Goal: Browse casually: Explore the website without a specific task or goal

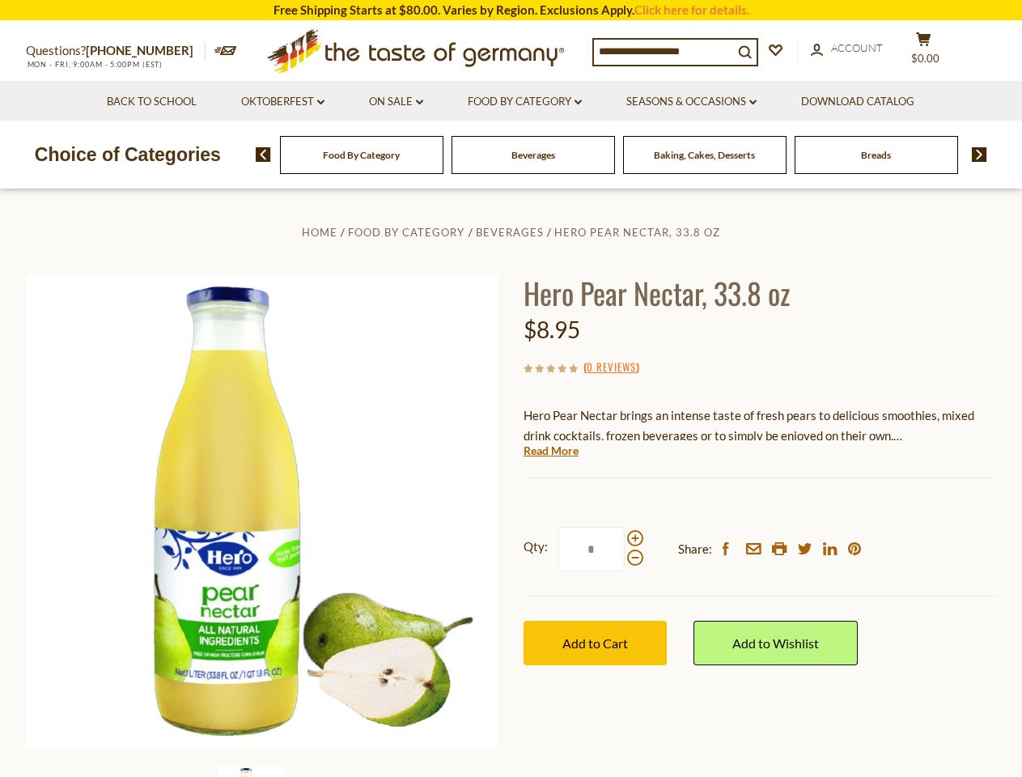
click at [511, 388] on div "Home Food By Category [GEOGRAPHIC_DATA] Hero Pear Nectar, 33.8 oz Hero Pear Nec…" at bounding box center [511, 533] width 995 height 622
click at [668, 50] on input at bounding box center [663, 51] width 139 height 23
click at [934, 52] on span "$0.00" at bounding box center [925, 58] width 28 height 13
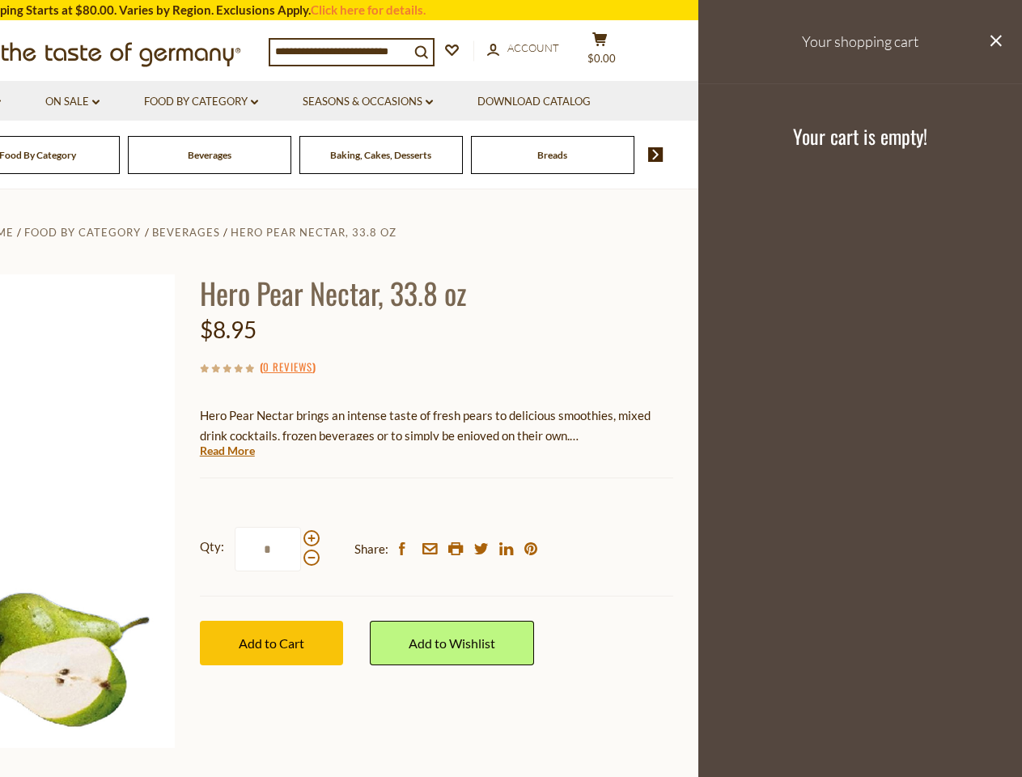
click at [396, 102] on link "Seasons & Occasions dropdown_arrow" at bounding box center [368, 102] width 130 height 18
click at [526, 102] on link "Download Catalog" at bounding box center [533, 102] width 113 height 18
click at [621, 155] on header "Free Shipping Starts at $80.00. Varies by Region. Exclusions Apply. Click here …" at bounding box center [187, 94] width 1022 height 189
click at [257, 155] on header "Free Shipping Starts at $80.00. Varies by Region. Exclusions Apply. Click here …" at bounding box center [187, 94] width 1022 height 189
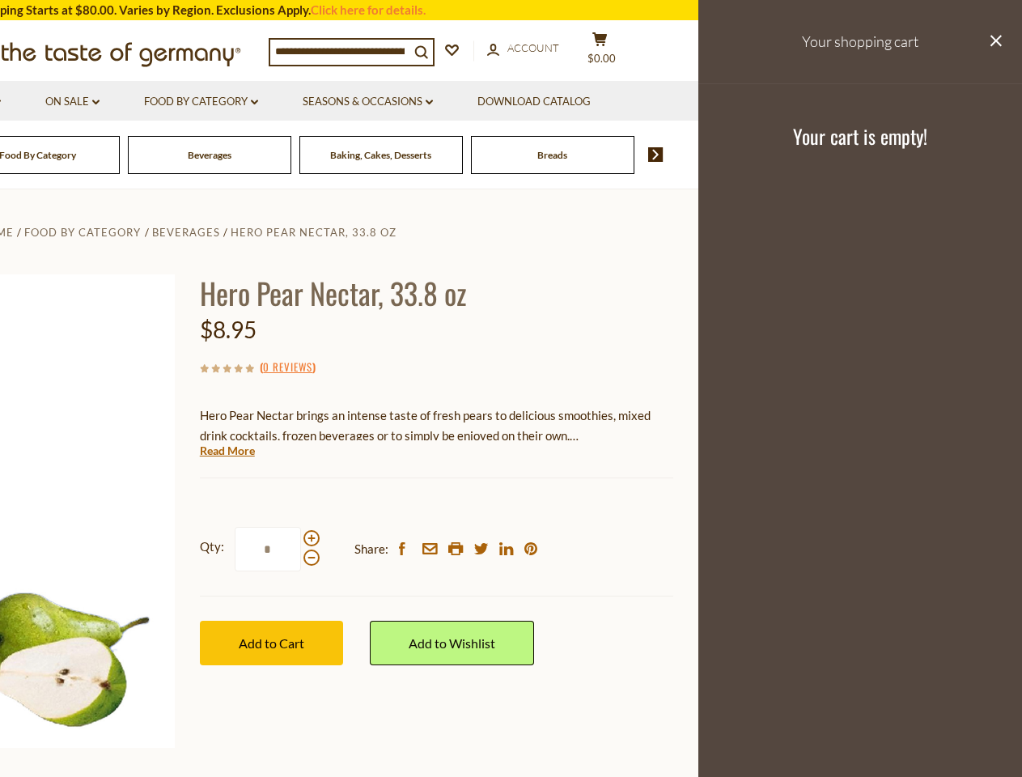
click at [974, 155] on footer "Your cart is empty!" at bounding box center [860, 135] width 324 height 104
